Goal: Task Accomplishment & Management: Use online tool/utility

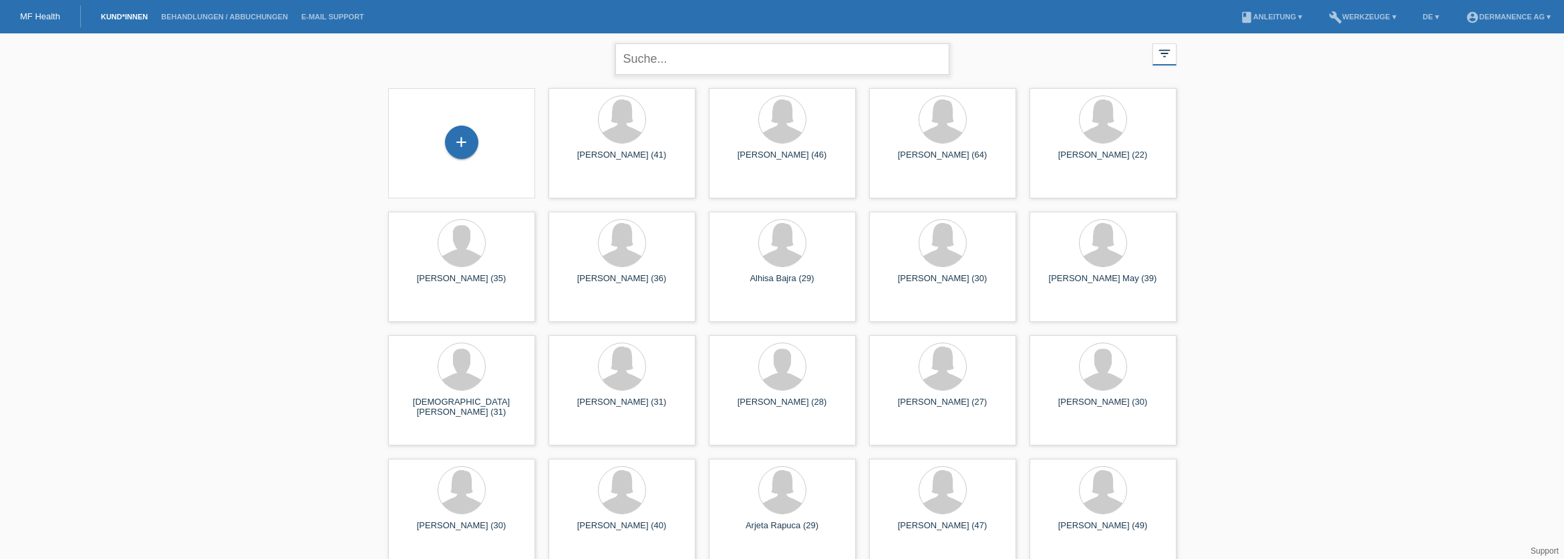
click at [647, 62] on input "text" at bounding box center [782, 58] width 334 height 31
type input "e"
type input "verta"
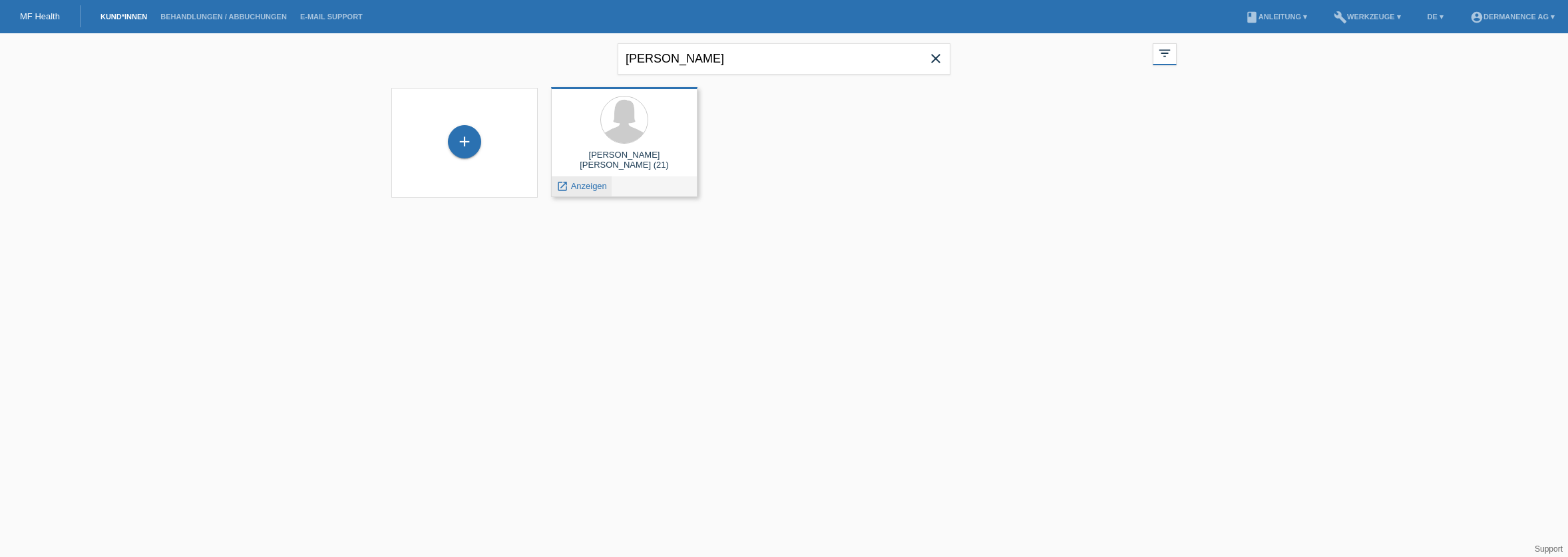
click at [581, 187] on span "Anzeigen" at bounding box center [589, 186] width 36 height 10
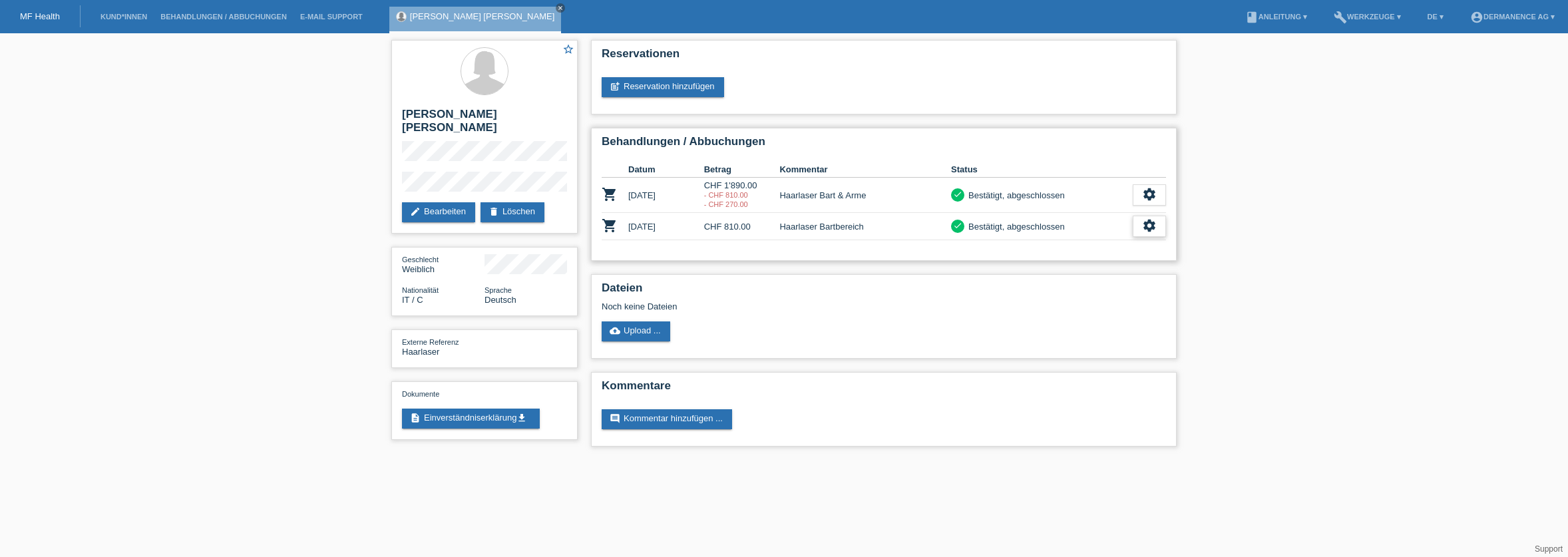
click at [1151, 227] on icon "settings" at bounding box center [1149, 225] width 15 height 15
click at [1032, 306] on span "Stornierung hinzufügen..." at bounding box center [1054, 308] width 101 height 16
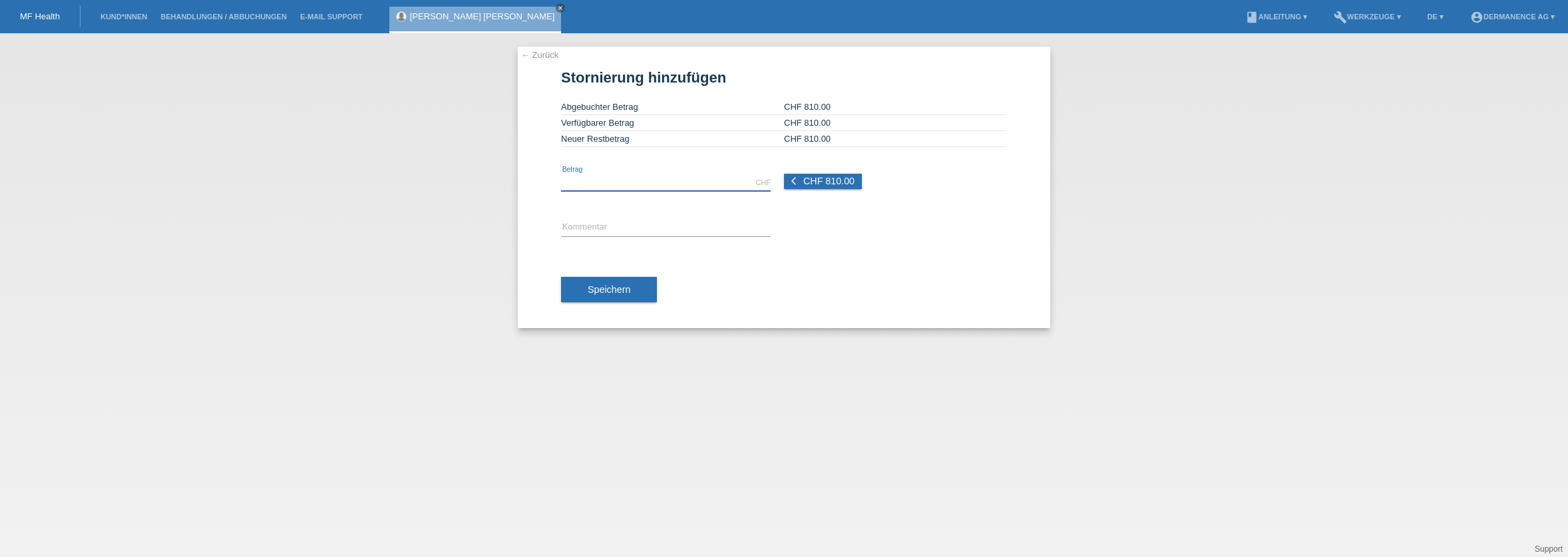
click at [607, 180] on input "text" at bounding box center [665, 182] width 209 height 17
type input "510.00"
click at [611, 222] on input "text" at bounding box center [665, 227] width 209 height 17
type input "A"
type input "3er Abo aufgelöst"
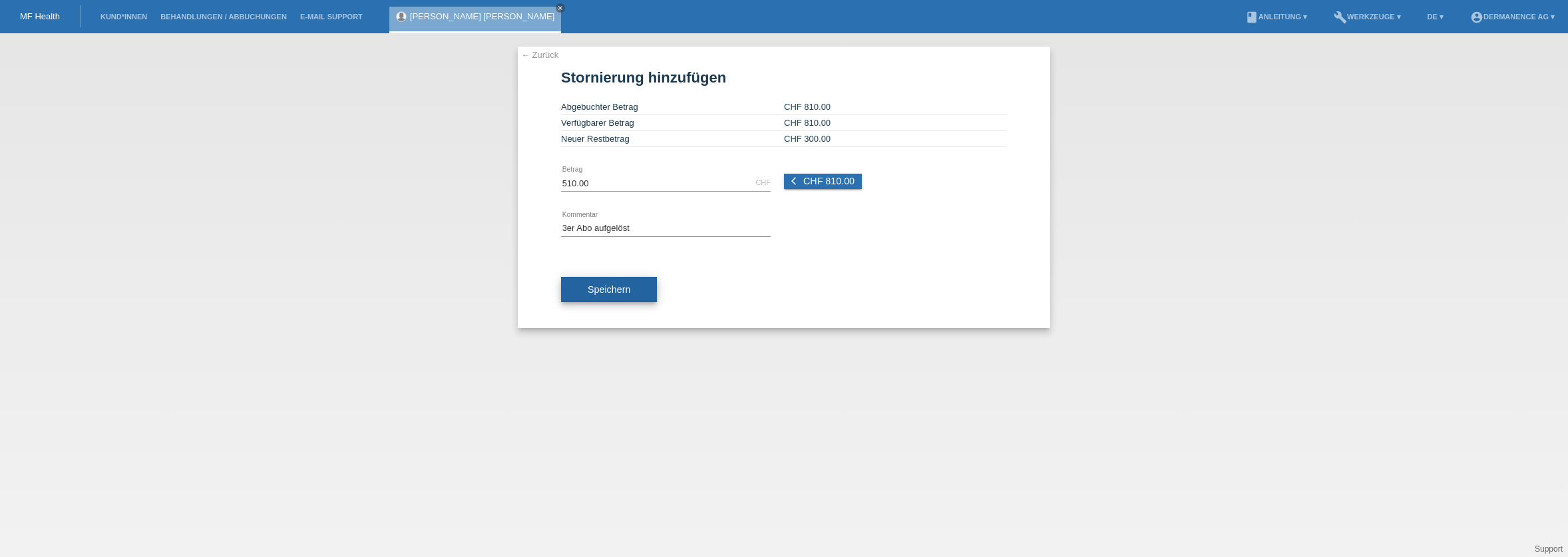
click at [616, 298] on button "Speichern" at bounding box center [609, 289] width 96 height 25
